Goal: Task Accomplishment & Management: Manage account settings

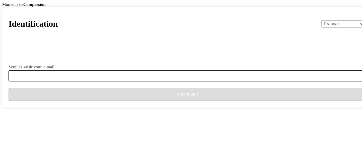
select select "fr"
click at [150, 82] on div "Veuillez saisir votre e-mail" at bounding box center [188, 73] width 358 height 17
click at [152, 101] on form "Veuillez saisir votre e-mail Continuer" at bounding box center [188, 73] width 358 height 56
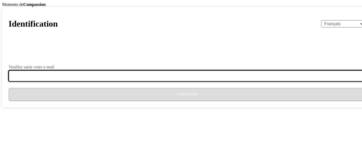
click at [152, 82] on input "Veuillez saisir votre e-mail" at bounding box center [191, 75] width 364 height 11
type input "[EMAIL_ADDRESS][DOMAIN_NAME]"
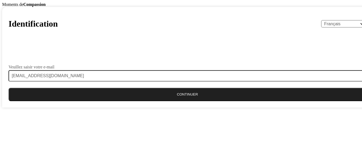
click at [191, 101] on button "Continuer" at bounding box center [188, 94] width 358 height 13
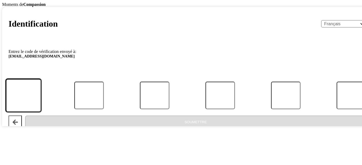
click at [41, 112] on input "Code" at bounding box center [23, 95] width 35 height 33
type input "1"
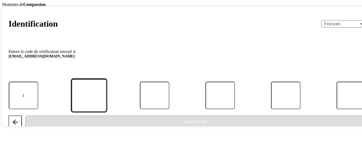
type input "1"
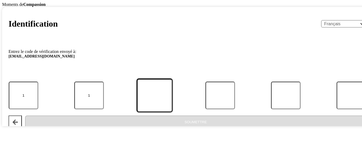
type input "0"
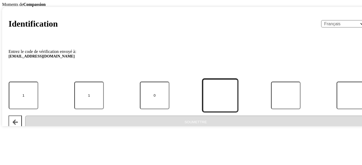
type input "5"
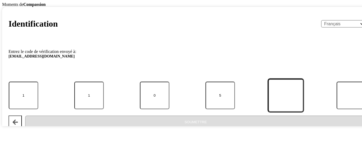
type input "0"
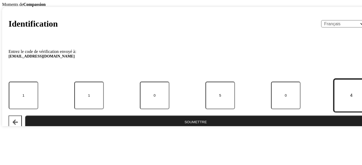
type input "4"
click at [25, 116] on button "Soumettre" at bounding box center [195, 122] width 341 height 13
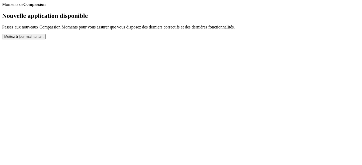
click at [46, 39] on button "Mettez à jour maintenant" at bounding box center [23, 37] width 43 height 6
click at [2, 7] on link "Completed Moments" at bounding box center [2, 7] width 0 height 0
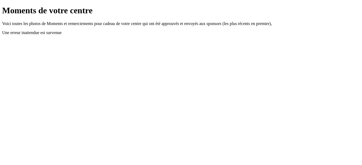
click at [2, 6] on link "Retour" at bounding box center [2, 6] width 0 height 0
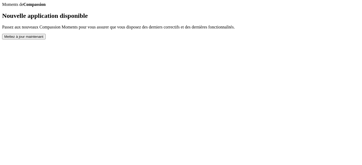
click at [46, 39] on button "Mettez à jour maintenant" at bounding box center [23, 37] width 43 height 6
click at [142, 19] on h2 "Nouvelle application disponible" at bounding box center [181, 15] width 358 height 7
click at [138, 19] on h2 "Nouvelle application disponible" at bounding box center [181, 15] width 358 height 7
click at [46, 39] on button "Mettez à jour maintenant" at bounding box center [23, 37] width 43 height 6
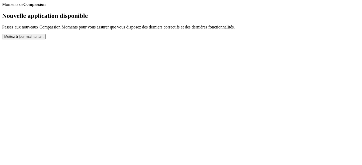
click at [46, 39] on button "Mettez à jour maintenant" at bounding box center [23, 37] width 43 height 6
